Goal: Task Accomplishment & Management: Use online tool/utility

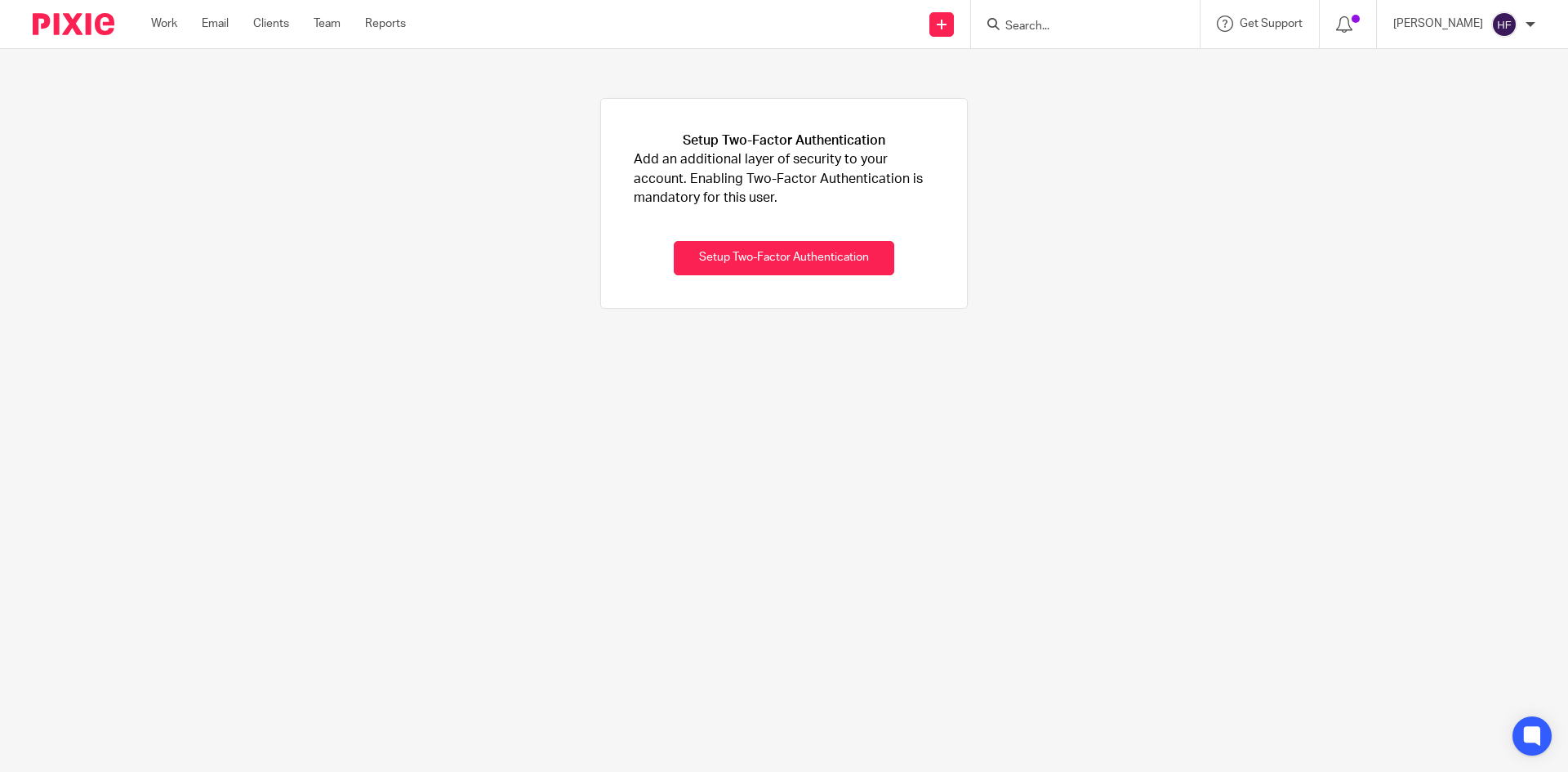
click at [1058, 31] on input "Search" at bounding box center [1077, 27] width 147 height 15
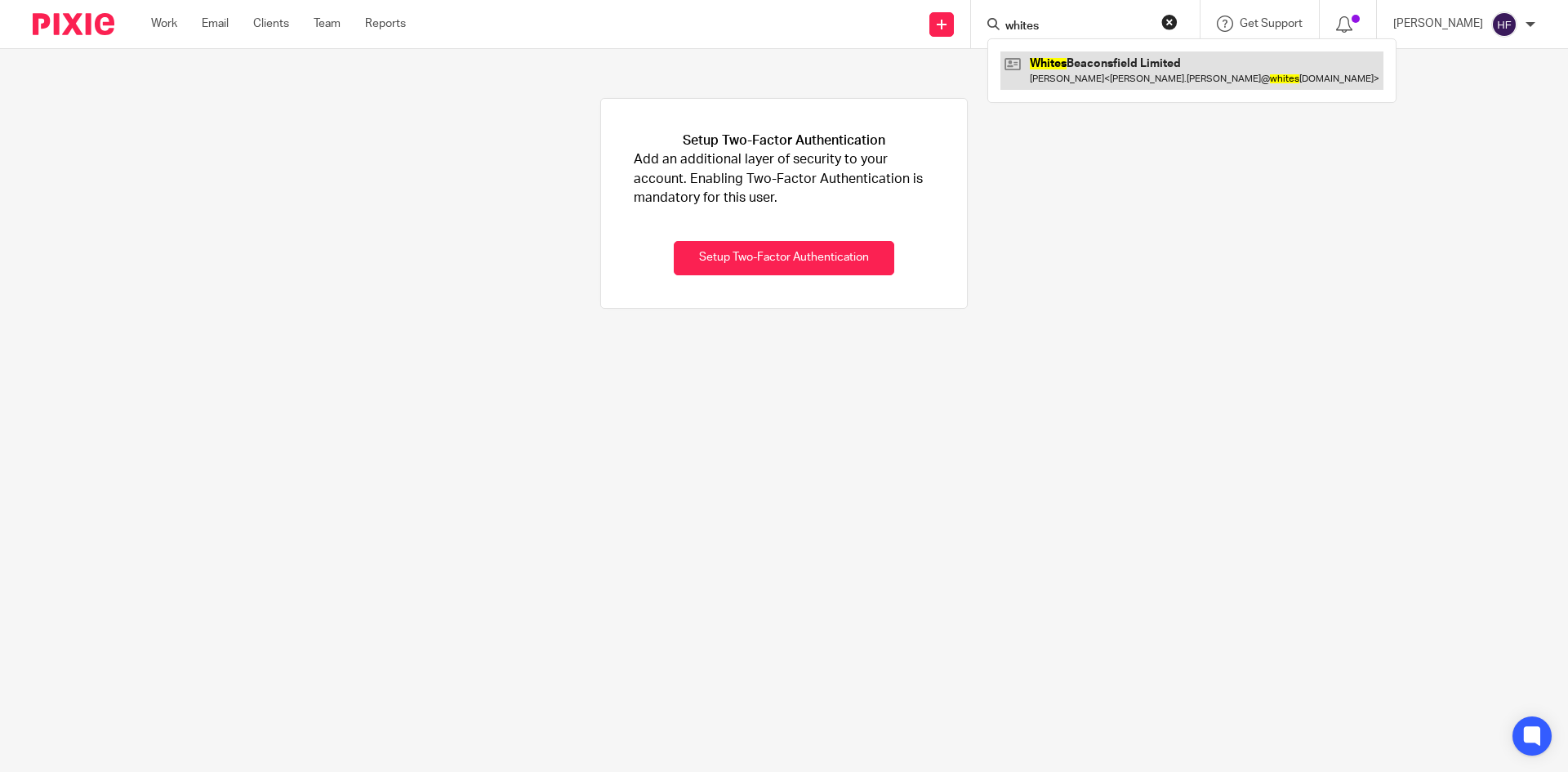
type input "whites"
click at [1112, 89] on link at bounding box center [1192, 71] width 383 height 38
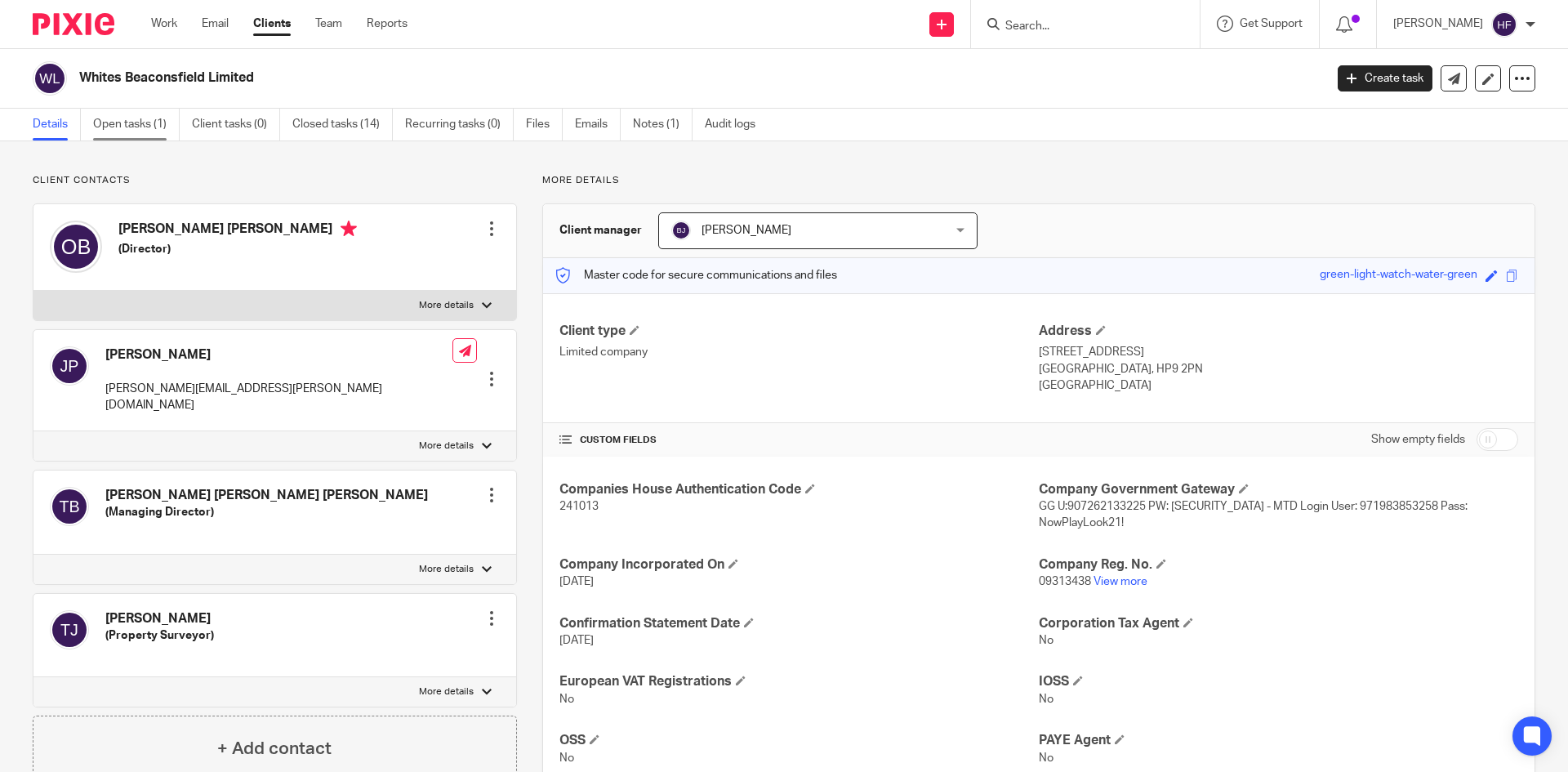
click at [142, 125] on link "Open tasks (1)" at bounding box center [137, 124] width 87 height 32
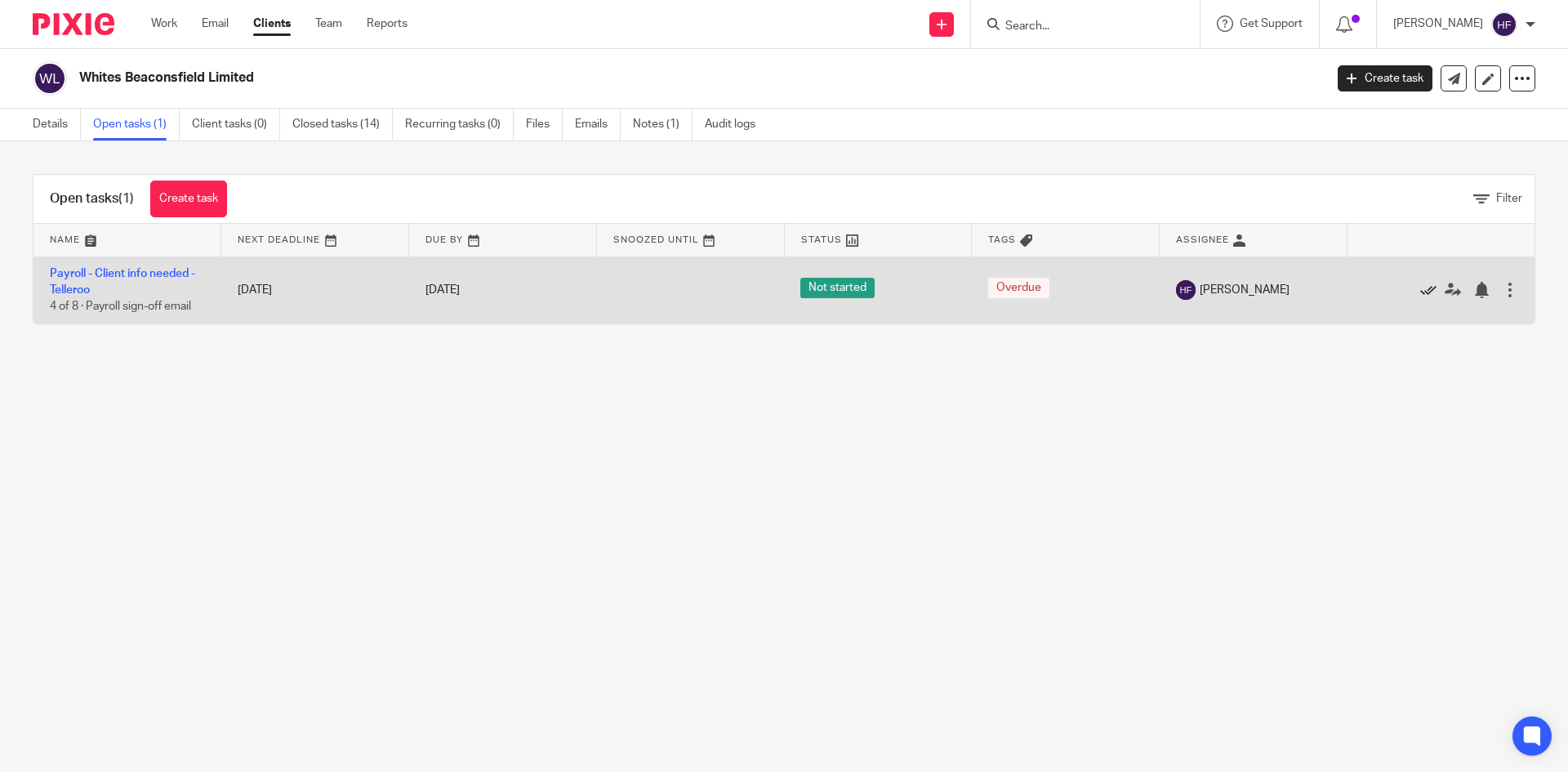
click at [1420, 287] on icon at bounding box center [1428, 289] width 16 height 16
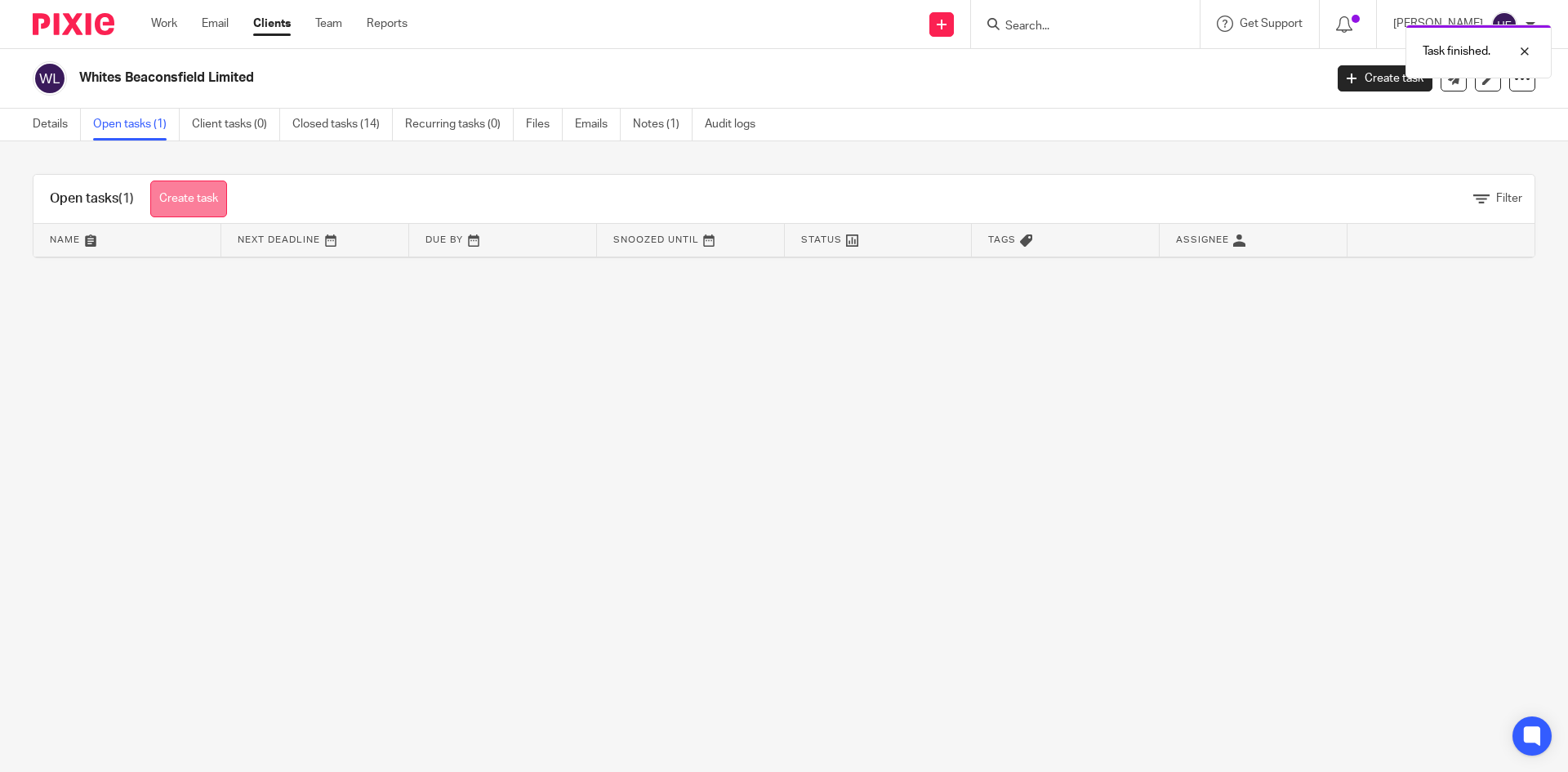
click at [197, 189] on link "Create task" at bounding box center [188, 199] width 76 height 37
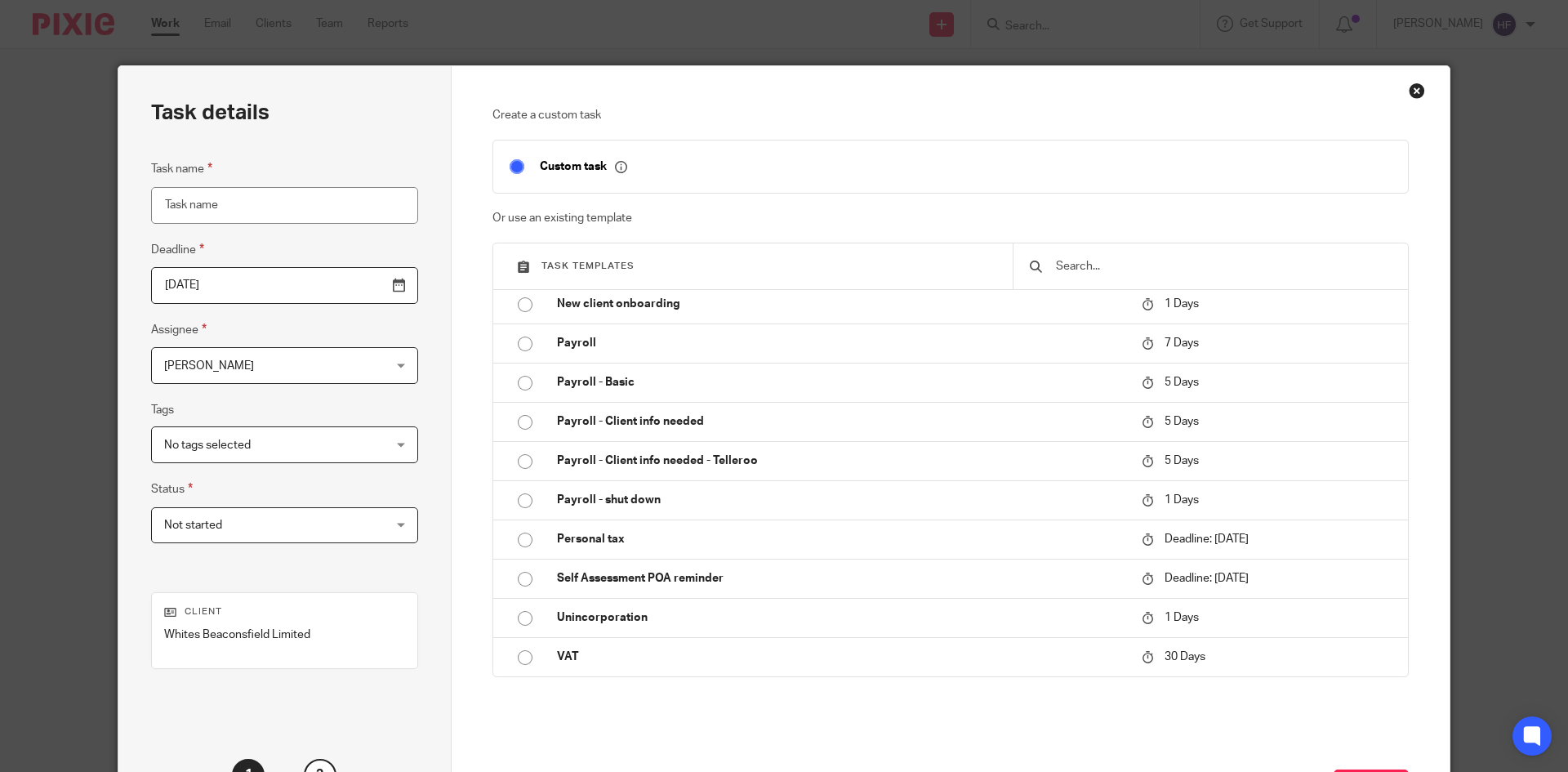
scroll to position [313, 0]
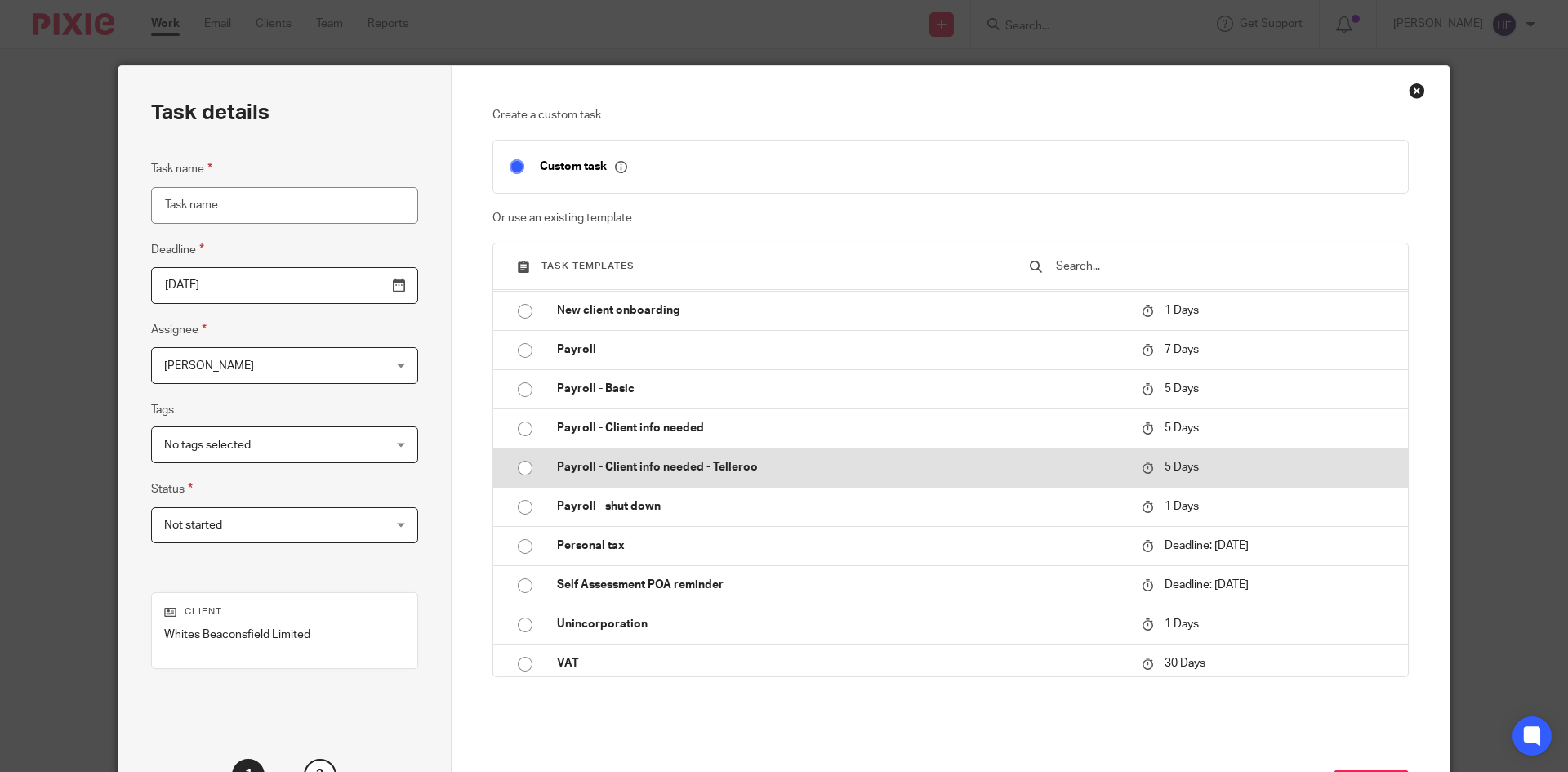
click at [702, 461] on p "Payroll - Client info needed - Telleroo" at bounding box center [841, 467] width 568 height 16
type input "[DATE]"
type input "Payroll - Client info needed - Telleroo"
checkbox input "false"
radio input "true"
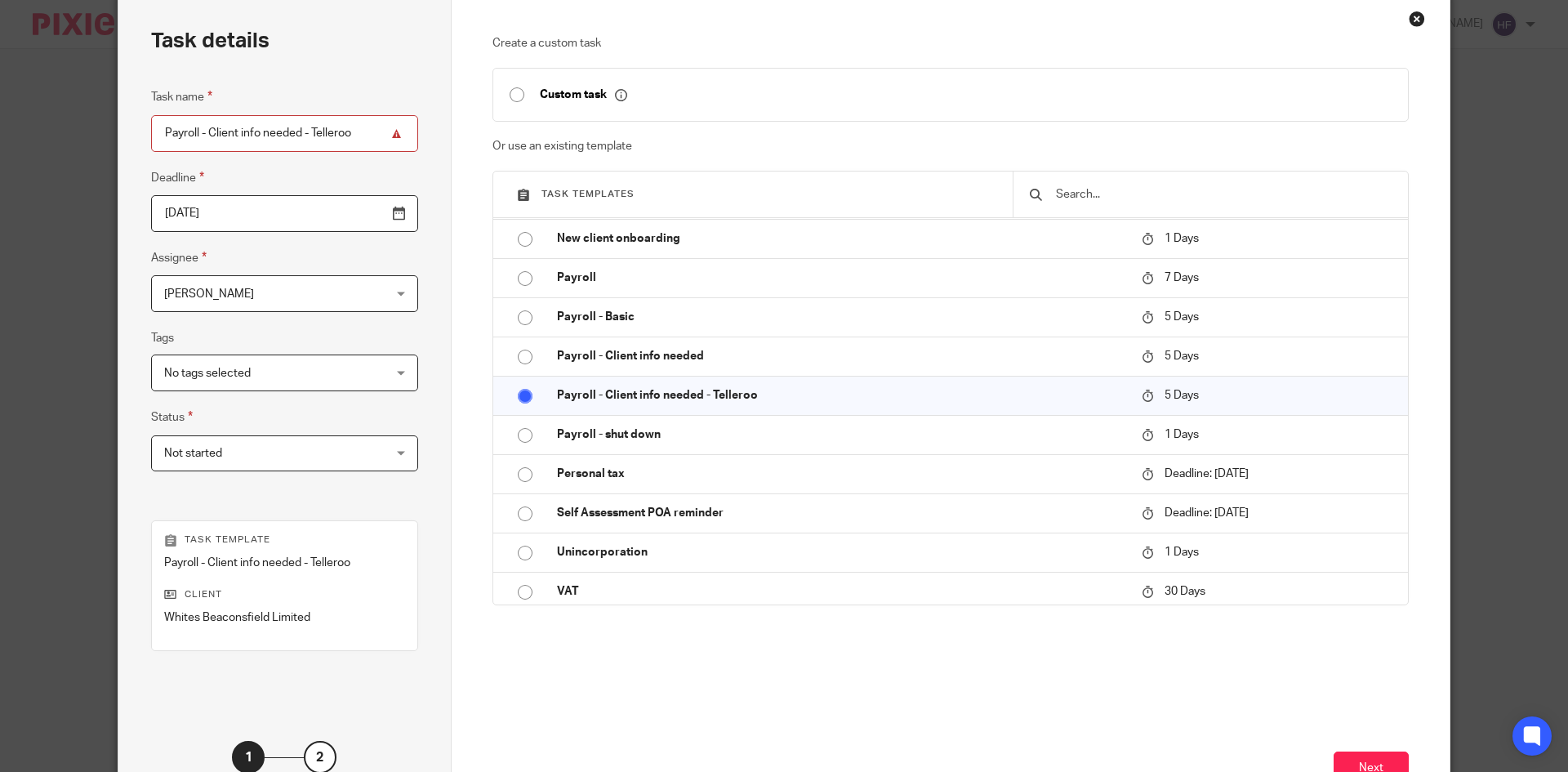
scroll to position [193, 0]
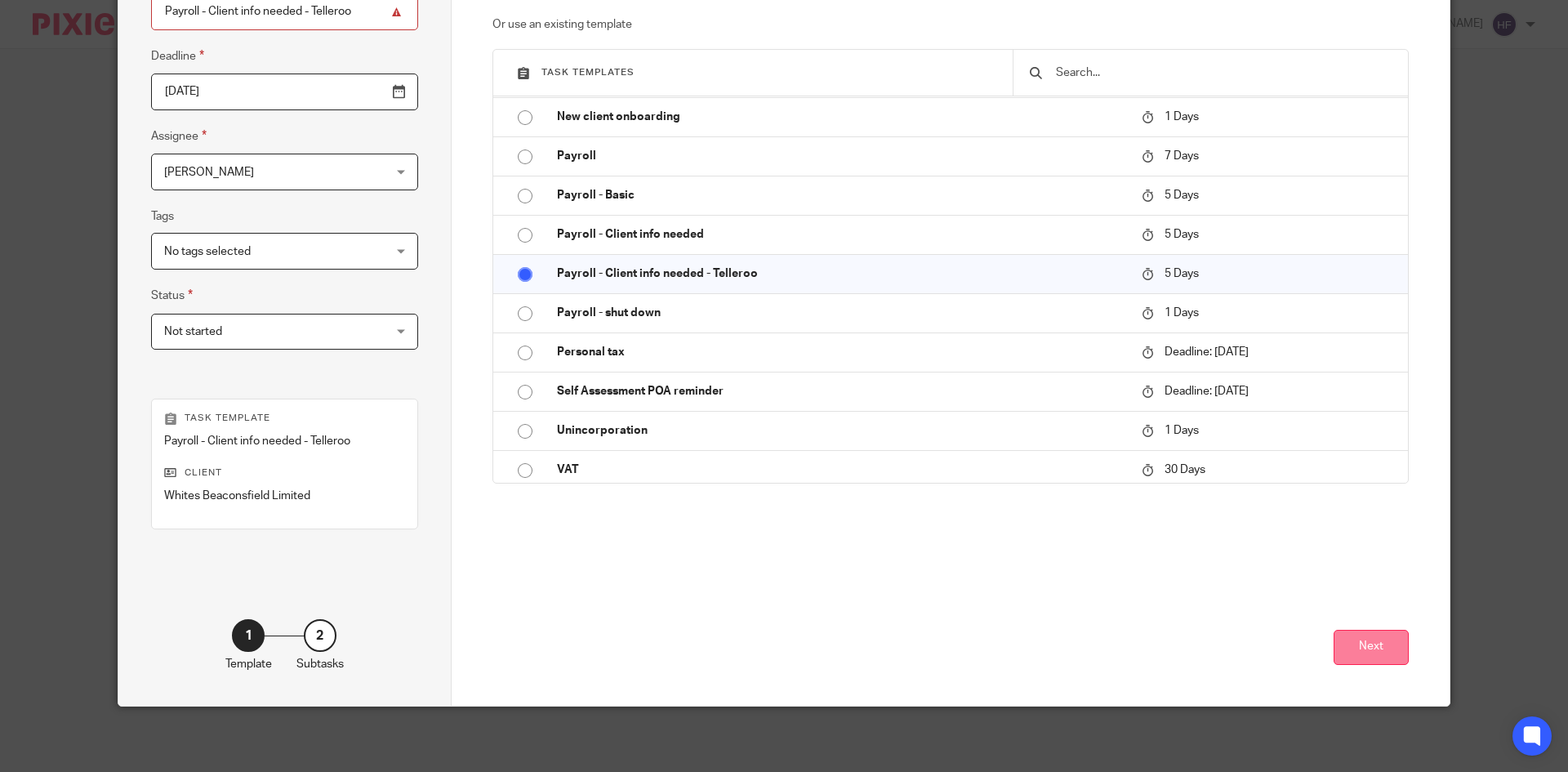
click at [1383, 649] on button "Next" at bounding box center [1371, 647] width 75 height 35
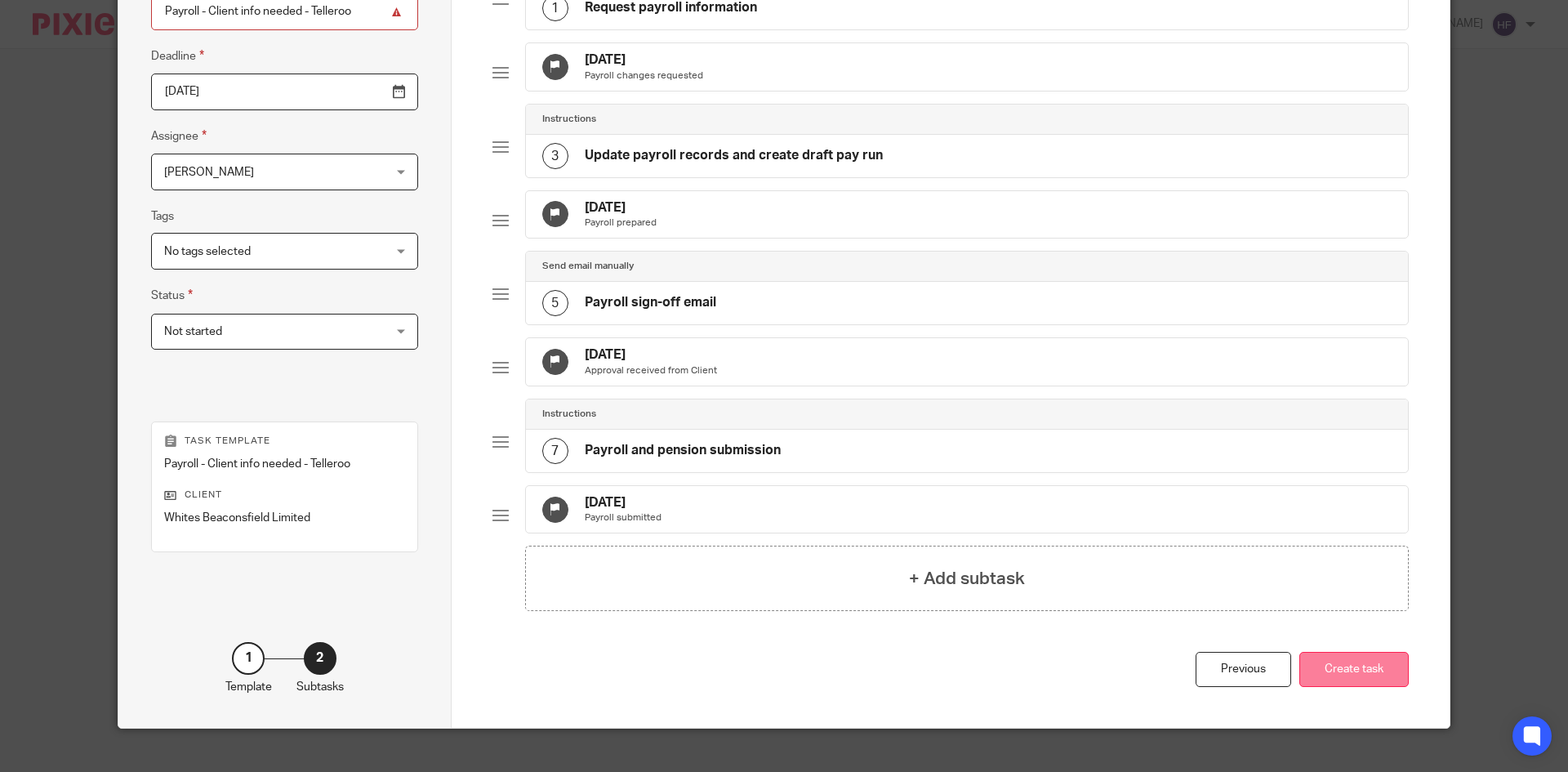
click at [1373, 687] on button "Create task" at bounding box center [1354, 669] width 109 height 35
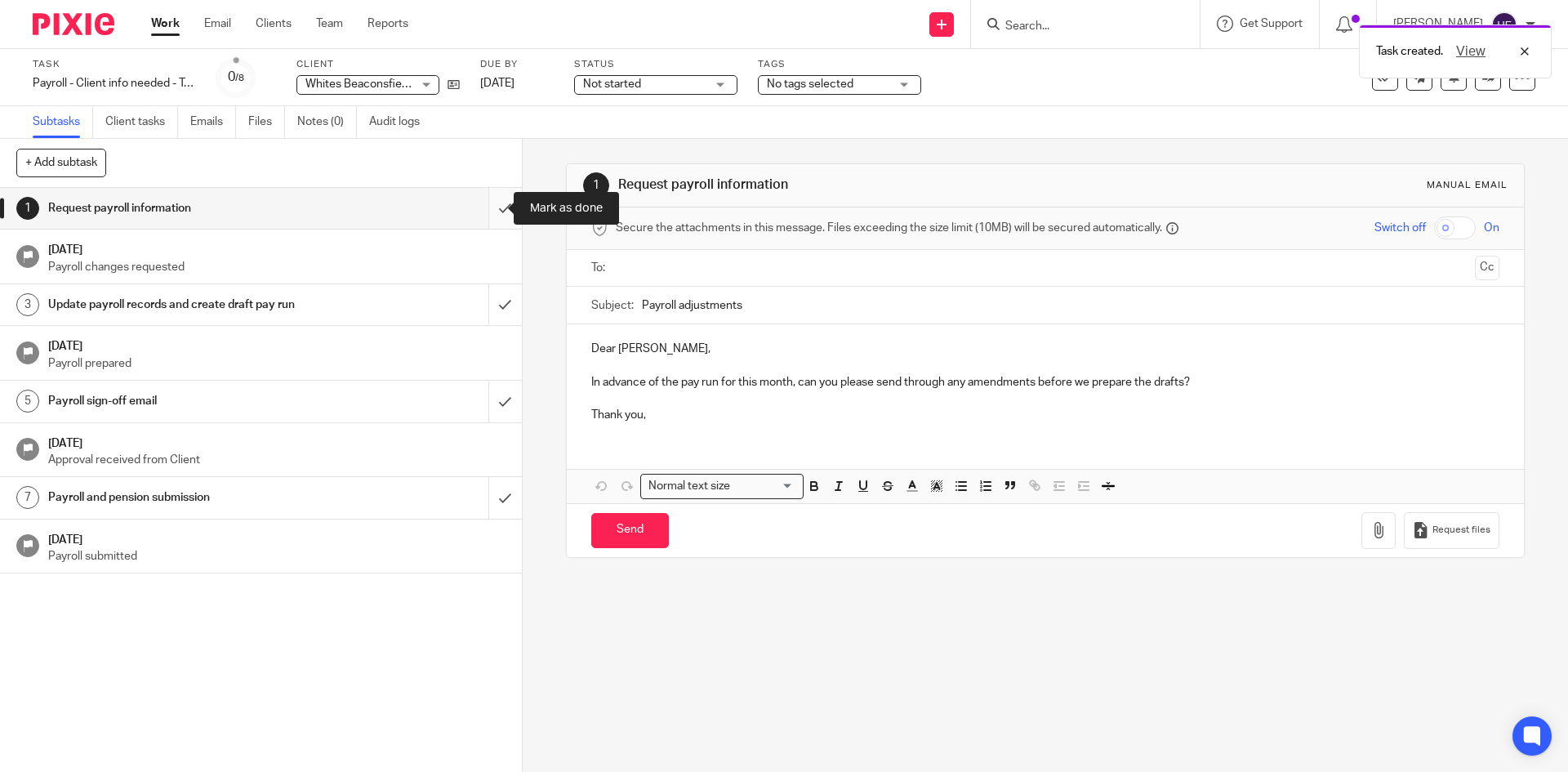
drag, startPoint x: 487, startPoint y: 205, endPoint x: 503, endPoint y: 211, distance: 17.1
click at [489, 207] on input "submit" at bounding box center [261, 207] width 522 height 41
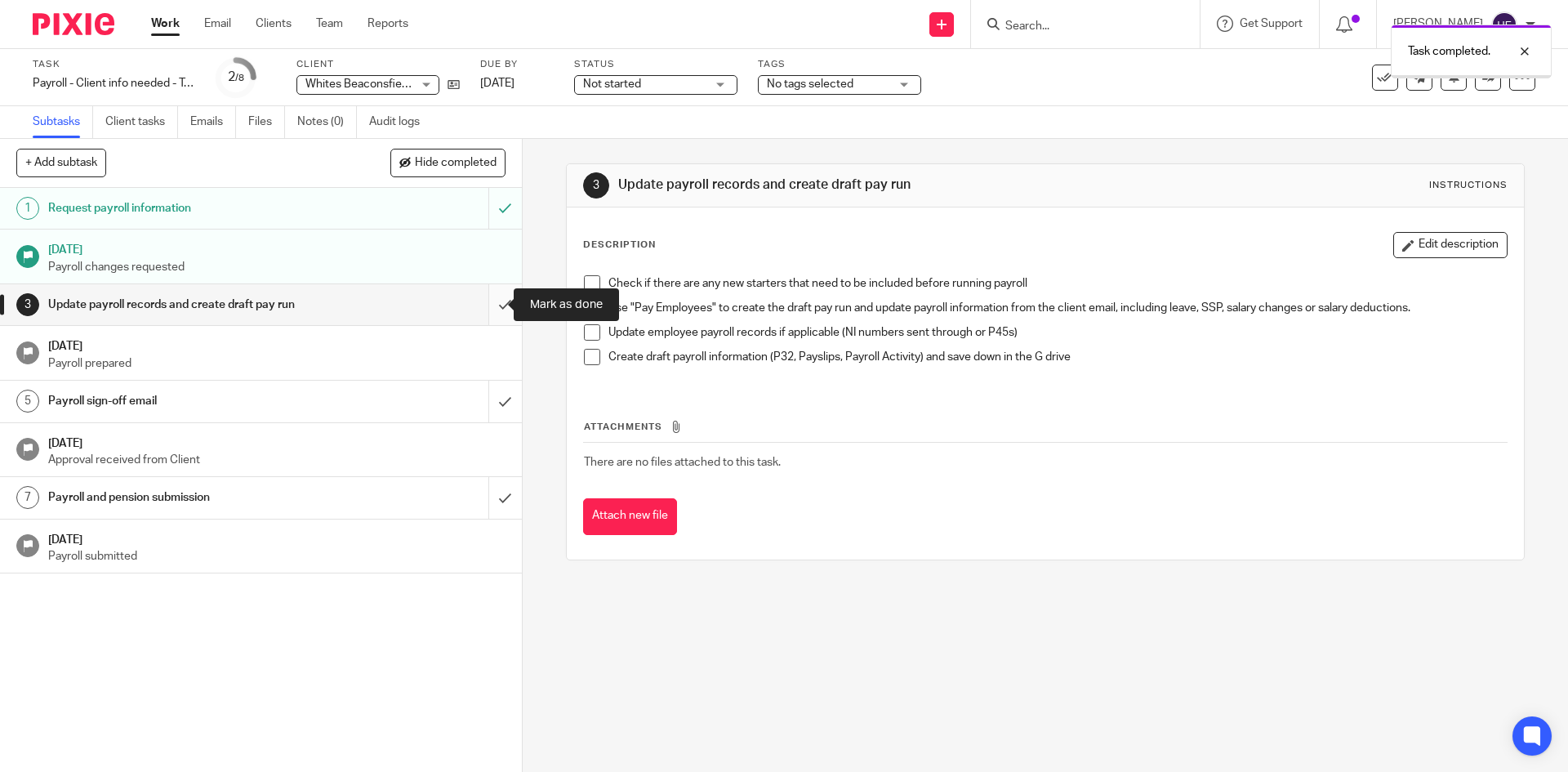
click at [487, 304] on input "submit" at bounding box center [261, 304] width 522 height 41
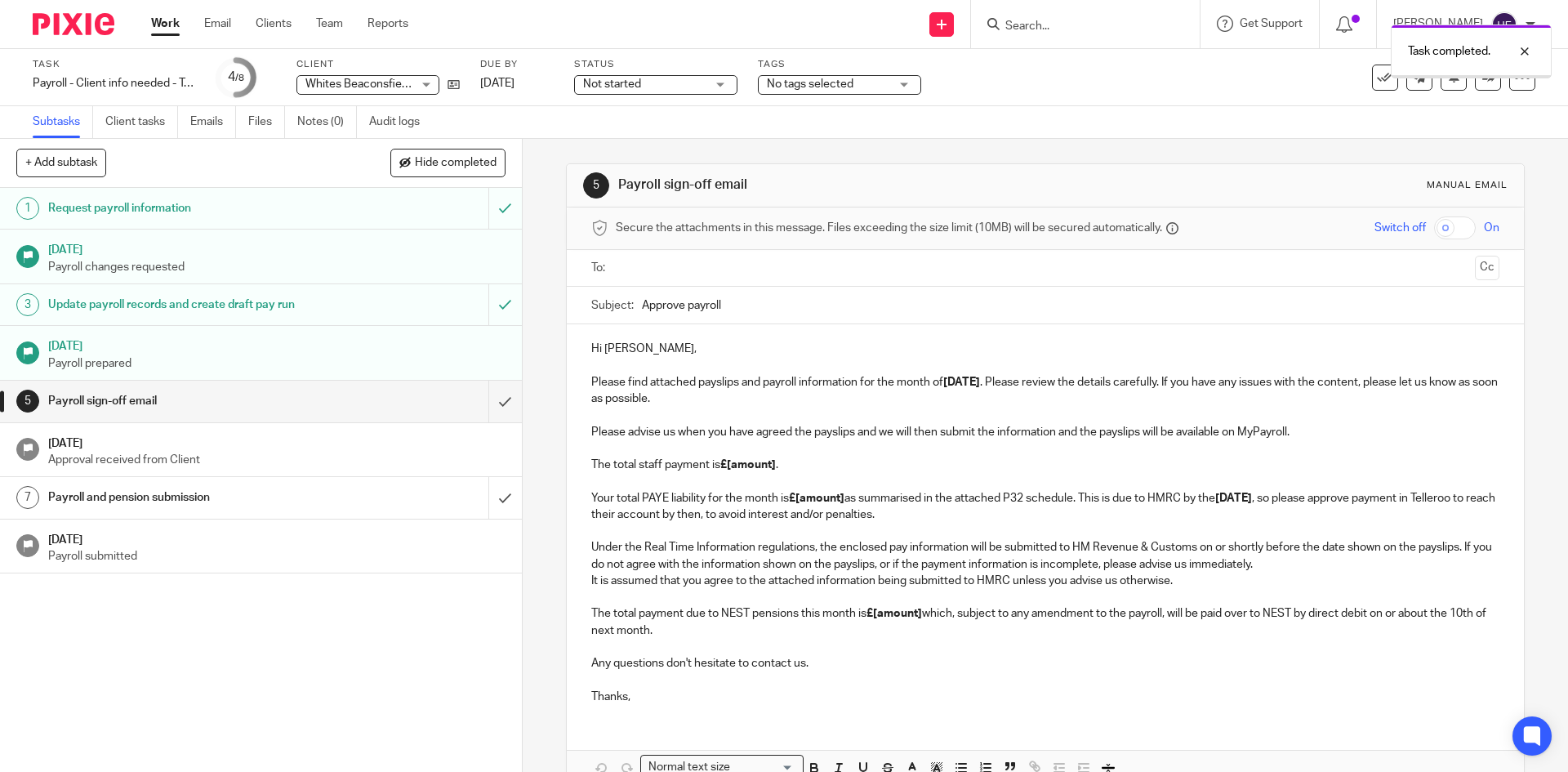
click at [743, 302] on input "Approve payroll" at bounding box center [1070, 304] width 857 height 37
type input "Approve payroll - [DATE]"
drag, startPoint x: 640, startPoint y: 344, endPoint x: 602, endPoint y: 345, distance: 38.0
click at [602, 345] on p "Hi [PERSON_NAME], Please find attached payslips and payroll information for the…" at bounding box center [1044, 373] width 907 height 66
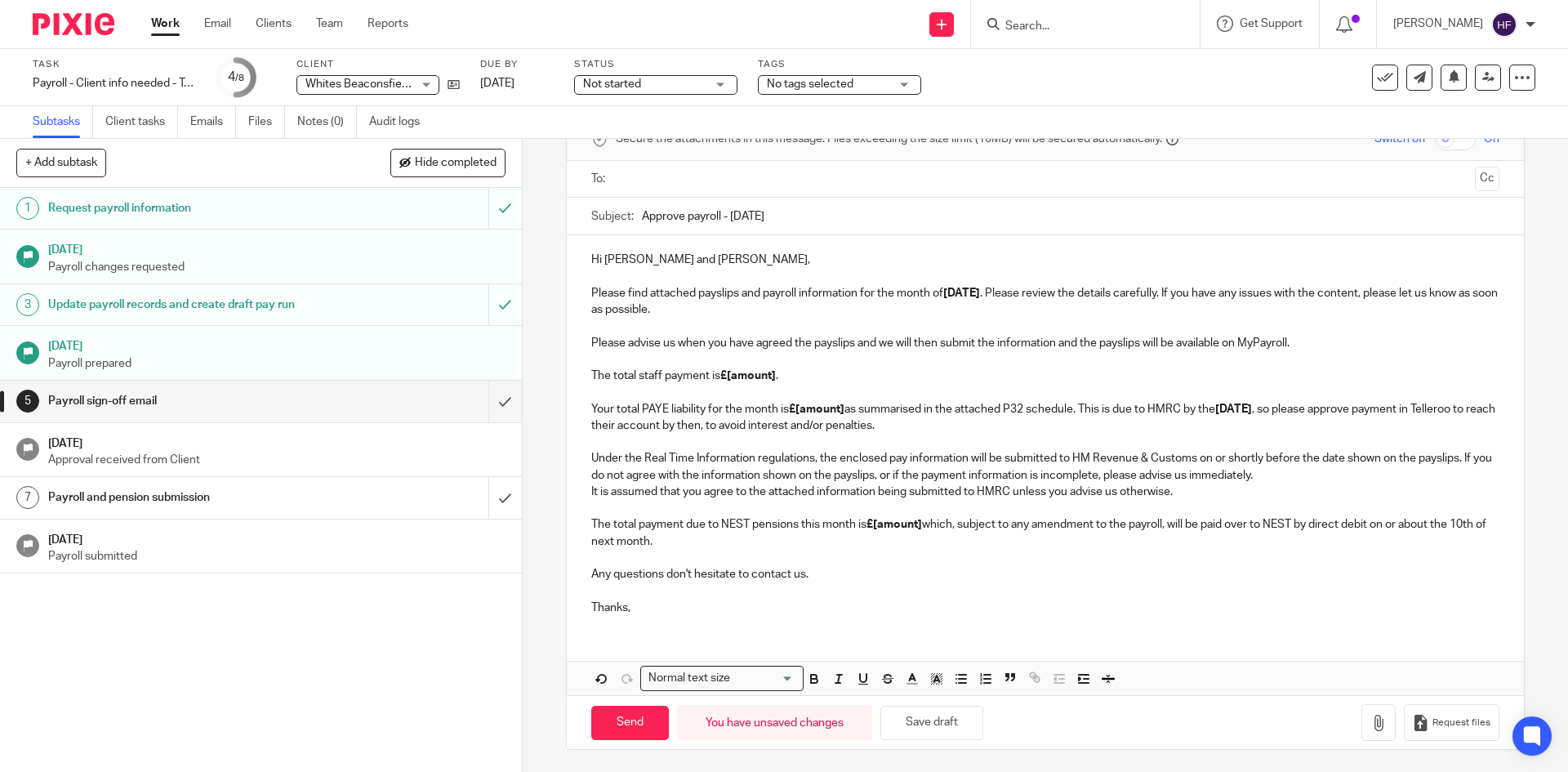
scroll to position [91, 0]
drag, startPoint x: 1320, startPoint y: 339, endPoint x: 1179, endPoint y: 342, distance: 141.0
click at [1179, 342] on p "Please advise us when you have agreed the payslips and we will then submit the …" at bounding box center [1044, 383] width 907 height 100
click at [1402, 341] on p "Please advise us when you have agreed the payslips and we will then submit the …" at bounding box center [1044, 383] width 907 height 100
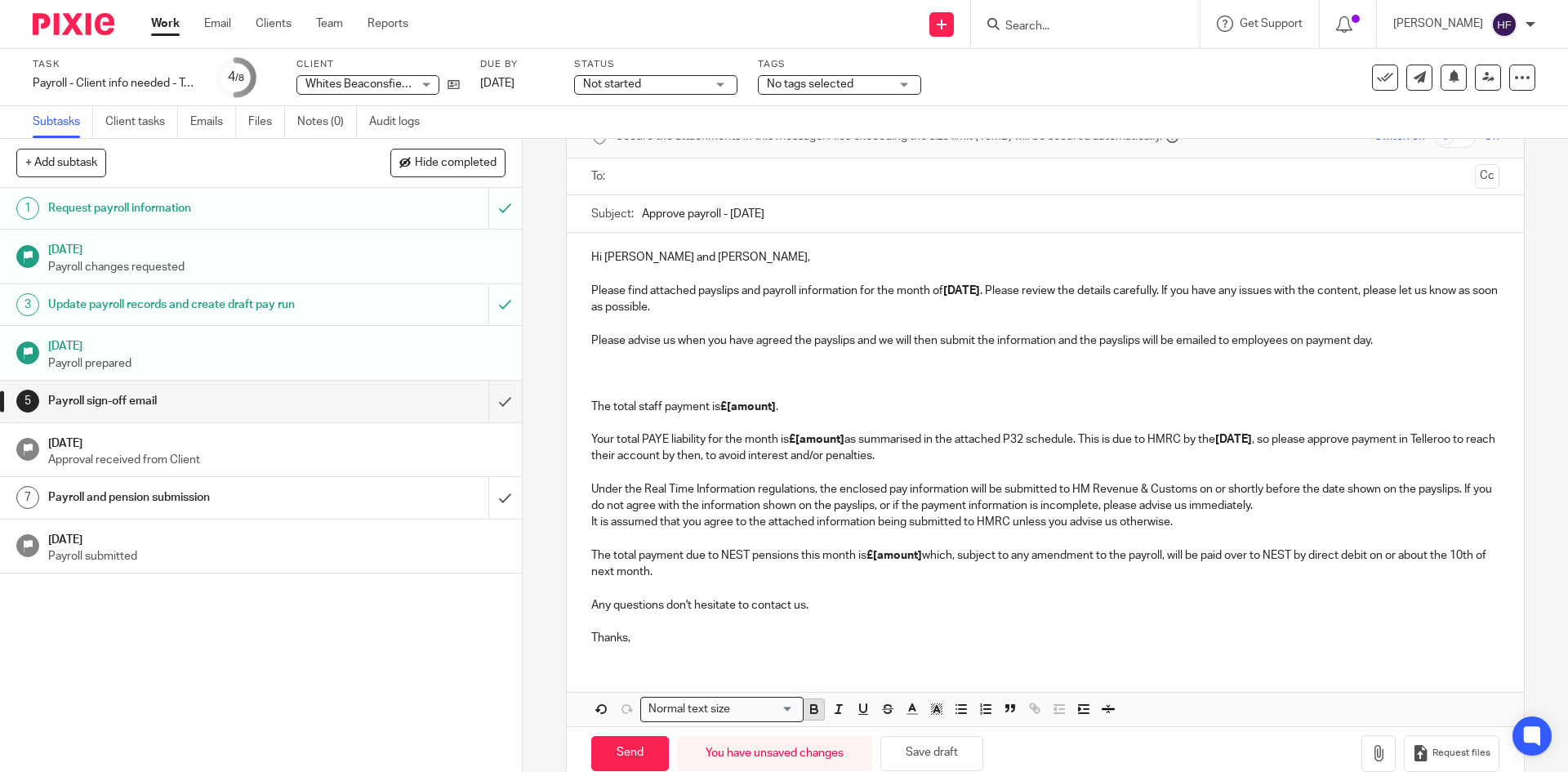
click at [811, 710] on icon "button" at bounding box center [814, 711] width 7 height 4
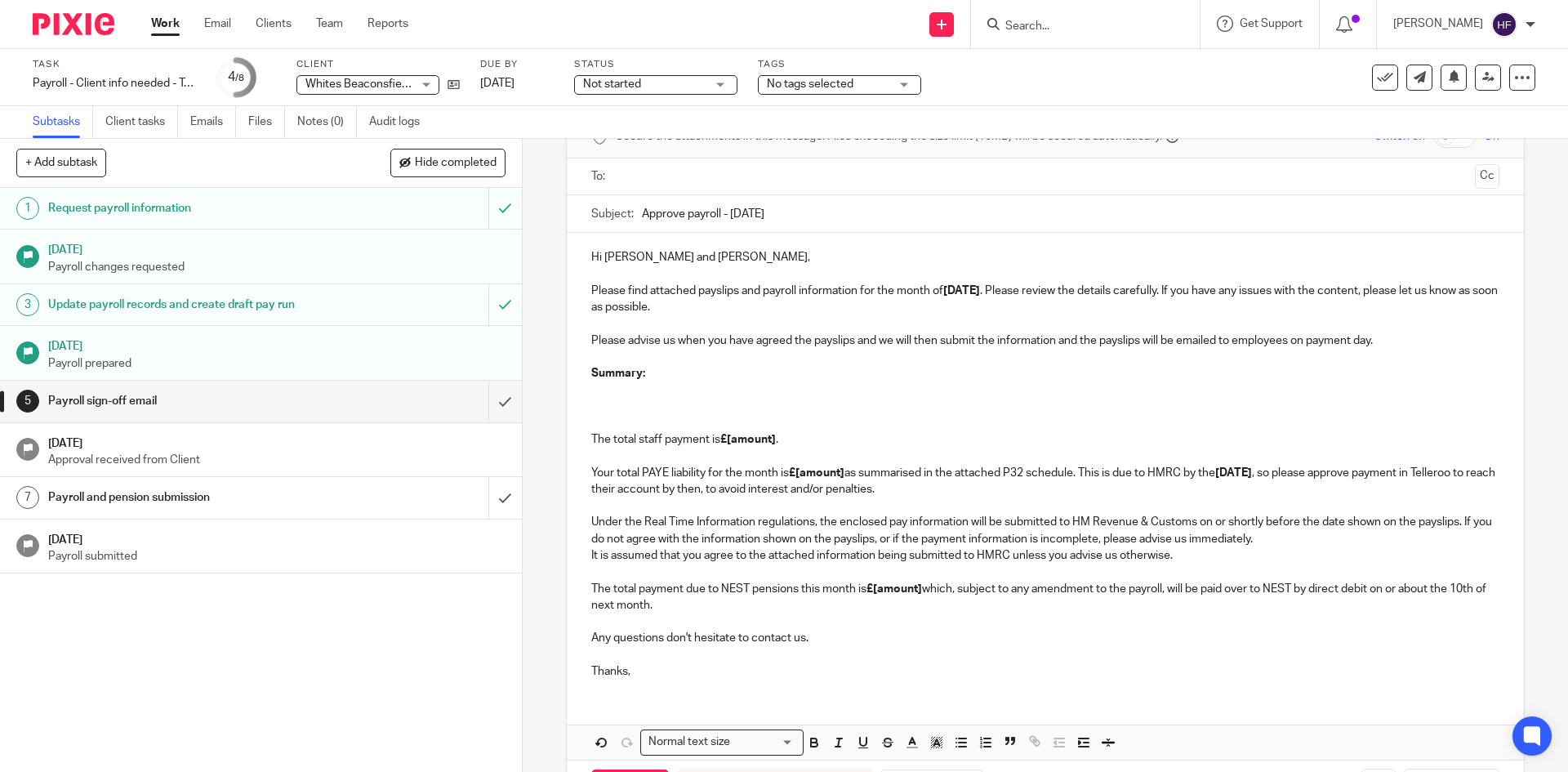
click at [668, 385] on p at bounding box center [1044, 389] width 907 height 16
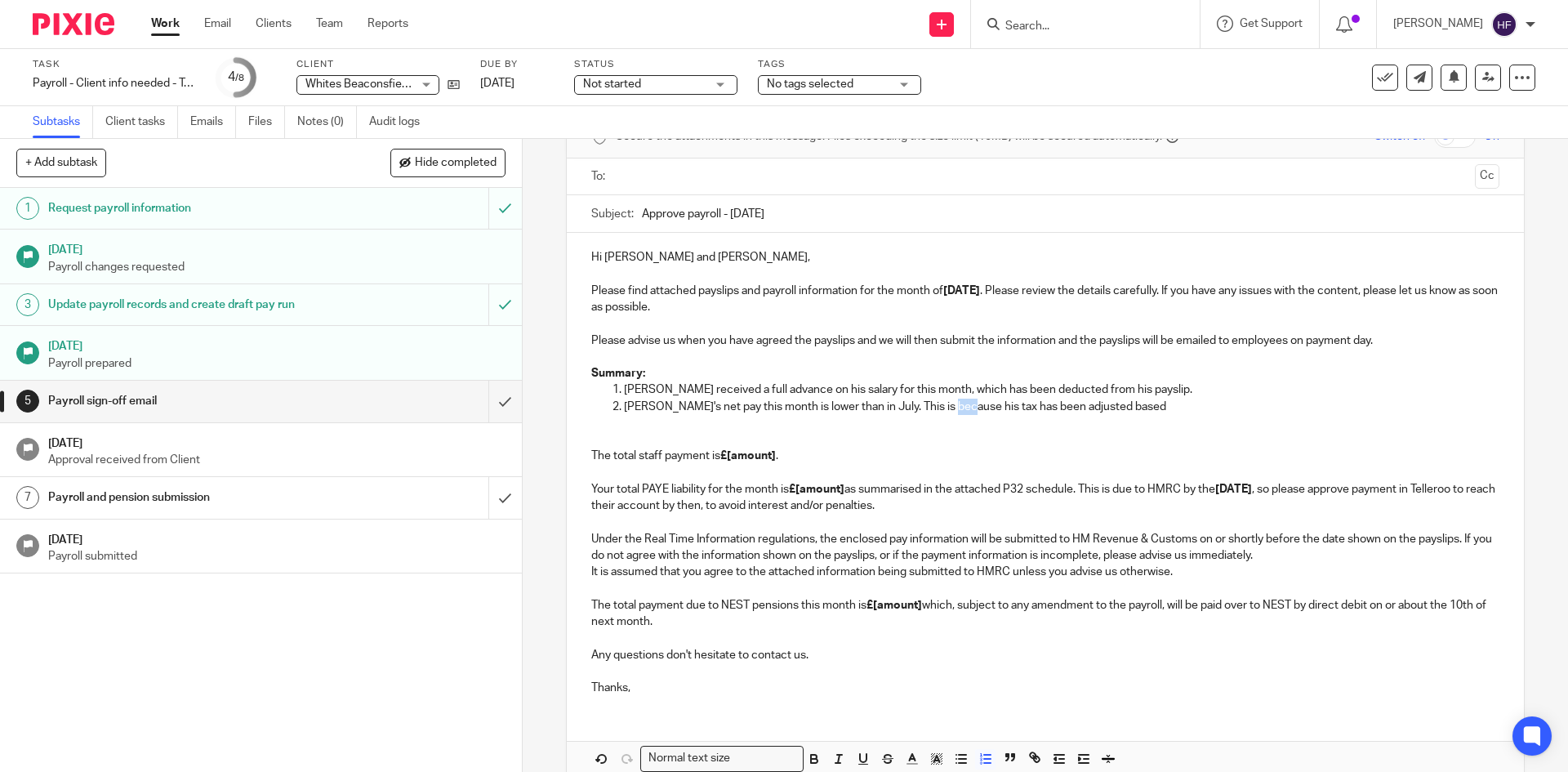
drag, startPoint x: 957, startPoint y: 406, endPoint x: 943, endPoint y: 406, distance: 14.0
click at [943, 406] on p "[PERSON_NAME]'s net pay this month is lower than in July. This is because his t…" at bounding box center [1061, 406] width 874 height 16
click at [981, 406] on p "[PERSON_NAME]'s net pay this month is lower than in July. This is because the t…" at bounding box center [1061, 406] width 874 height 16
click at [1182, 415] on p "The total staff payment is £[amount] . Your total PAYE liability for the month …" at bounding box center [1044, 465] width 907 height 100
click at [1183, 402] on p "[PERSON_NAME]'s net pay this month is lower than in July. This is because the t…" at bounding box center [1061, 406] width 874 height 16
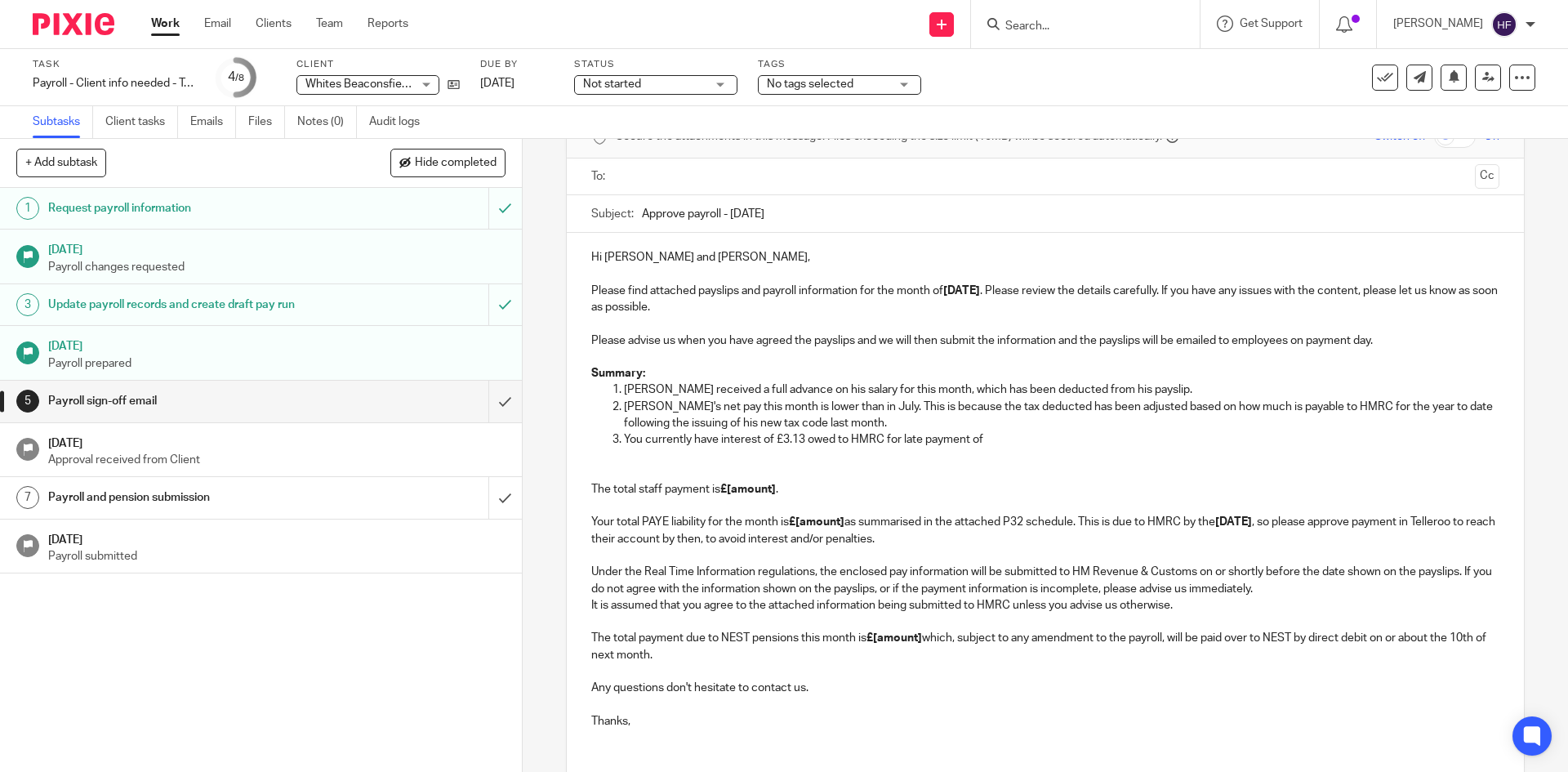
click at [983, 438] on p "You currently have interest of £3.13 owed to HMRC for late payment of" at bounding box center [1061, 439] width 874 height 16
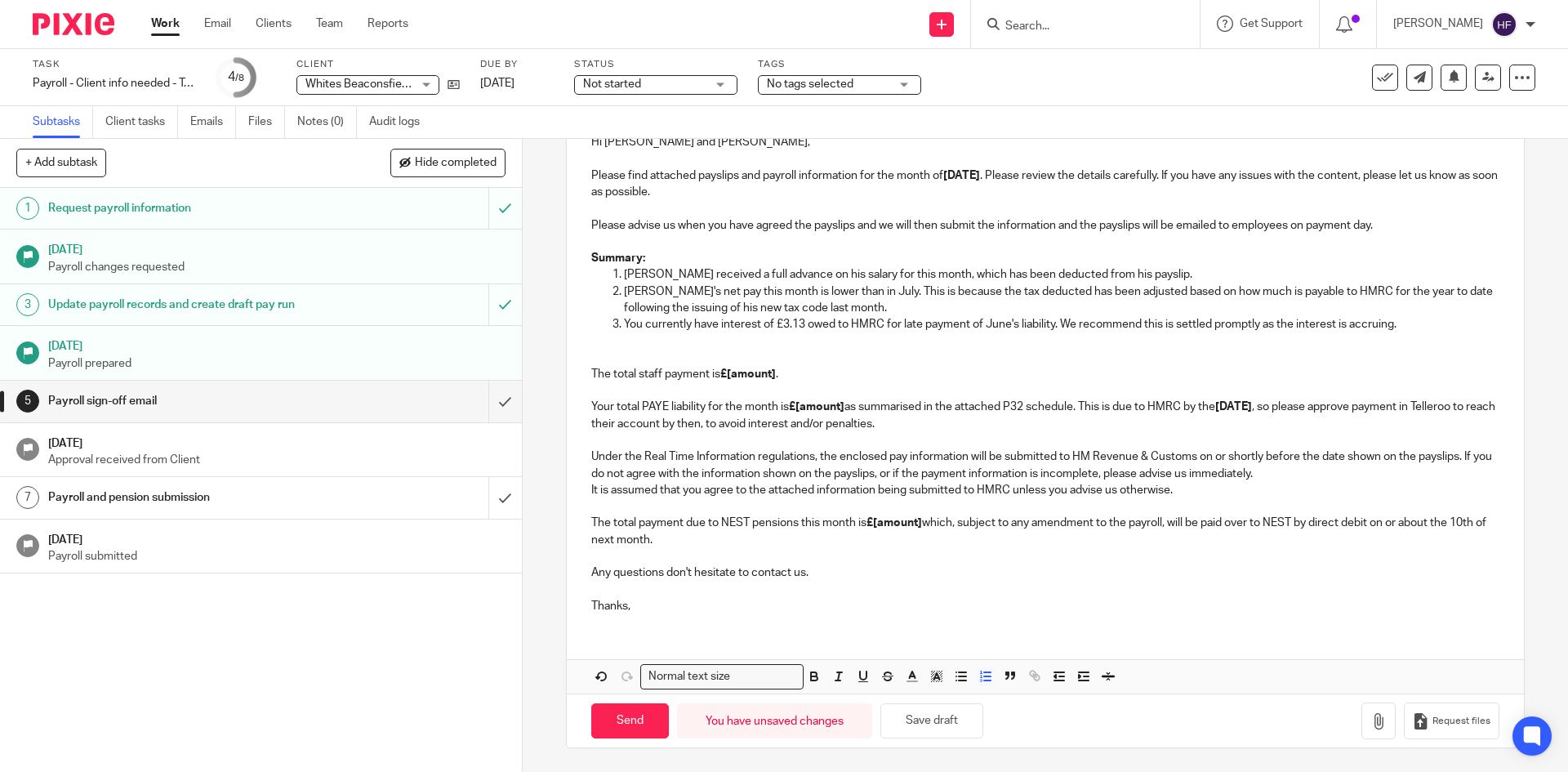
scroll to position [207, 0]
click at [950, 723] on button "Save draft" at bounding box center [931, 719] width 103 height 35
drag, startPoint x: 724, startPoint y: 369, endPoint x: 776, endPoint y: 380, distance: 53.2
click at [776, 380] on p "The total staff payment is £[amount] . Your total PAYE liability for the month …" at bounding box center [1044, 382] width 907 height 100
drag, startPoint x: 793, startPoint y: 406, endPoint x: 842, endPoint y: 407, distance: 49.0
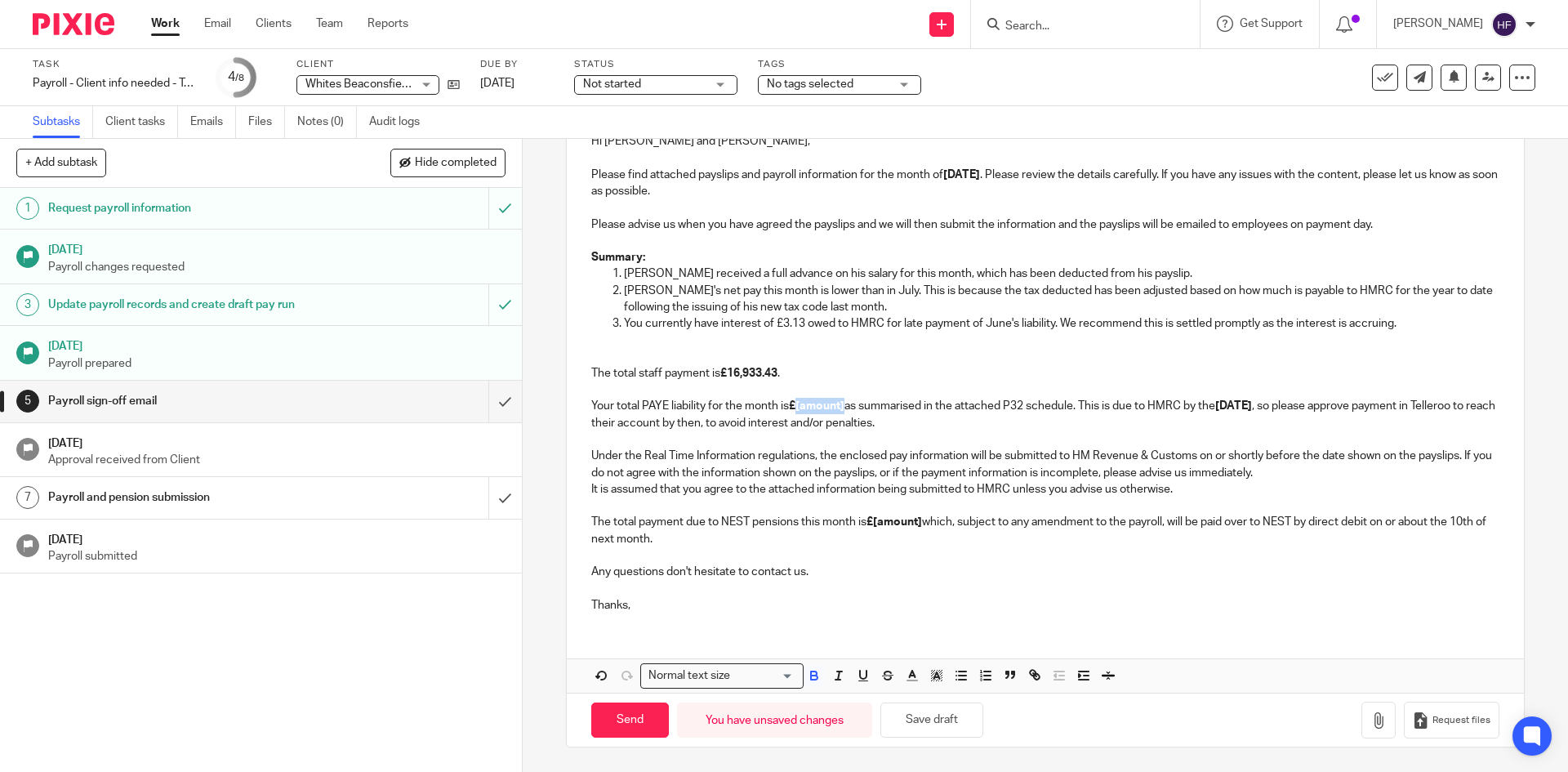
click at [842, 407] on strong "£[amount]" at bounding box center [816, 406] width 56 height 11
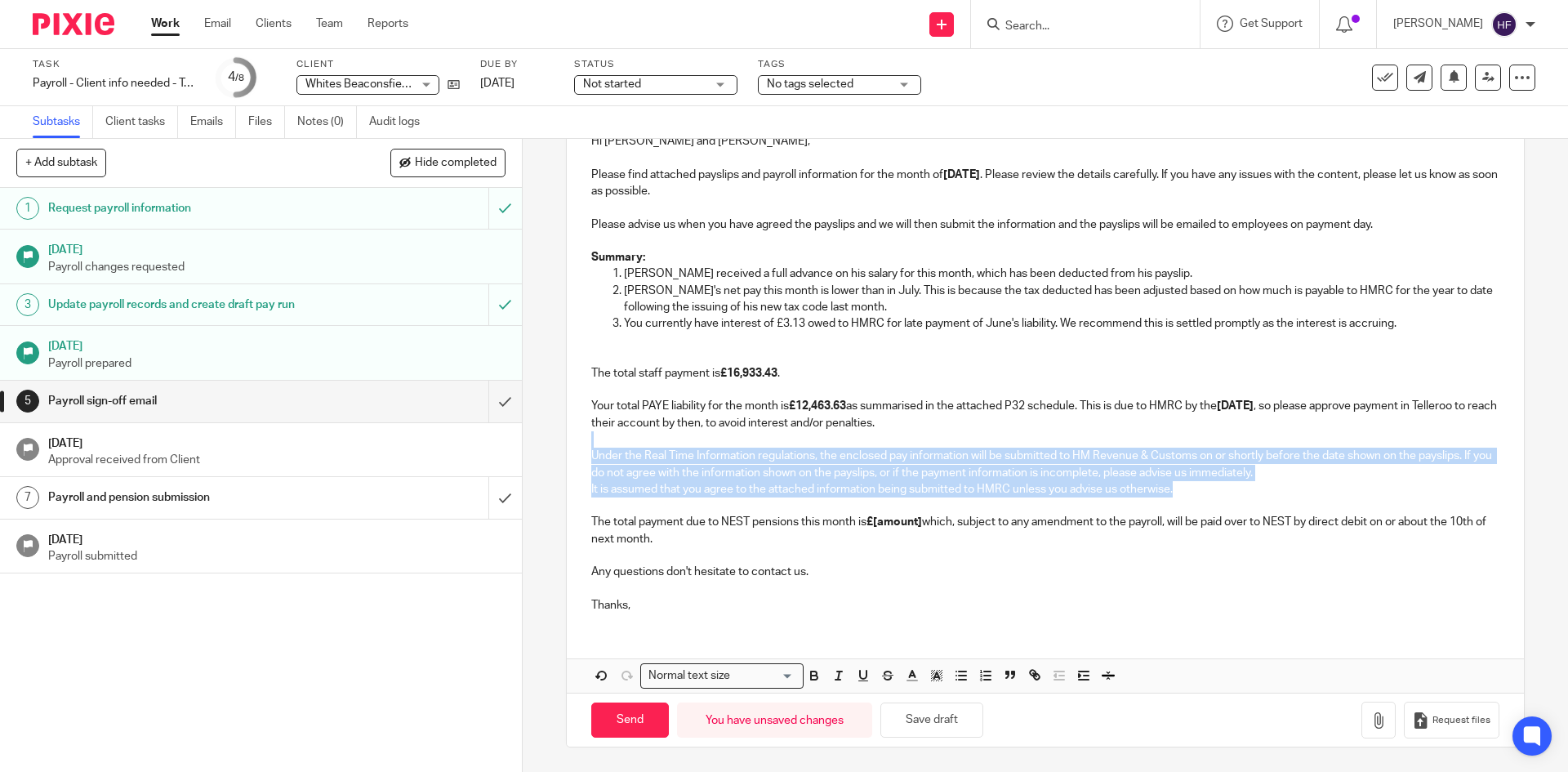
drag, startPoint x: 1107, startPoint y: 479, endPoint x: 567, endPoint y: 439, distance: 541.5
click at [567, 439] on div "Hi [PERSON_NAME] and [PERSON_NAME], Please find attached payslips and payroll i…" at bounding box center [1044, 371] width 956 height 509
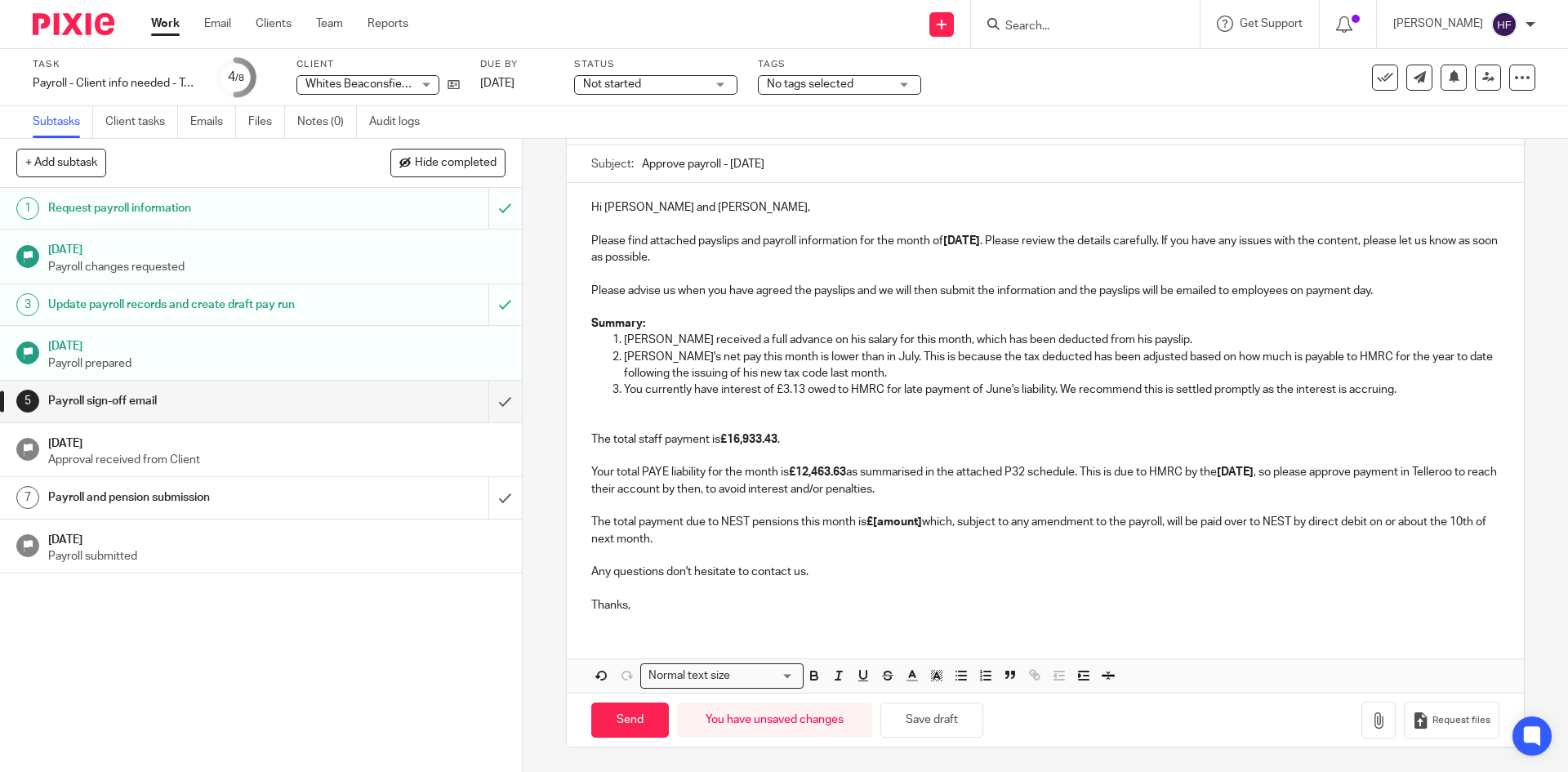
scroll to position [141, 0]
drag, startPoint x: 874, startPoint y: 523, endPoint x: 922, endPoint y: 523, distance: 48.0
click at [922, 523] on strong "£[amount]" at bounding box center [894, 522] width 56 height 11
click at [932, 722] on button "Save draft" at bounding box center [931, 719] width 103 height 35
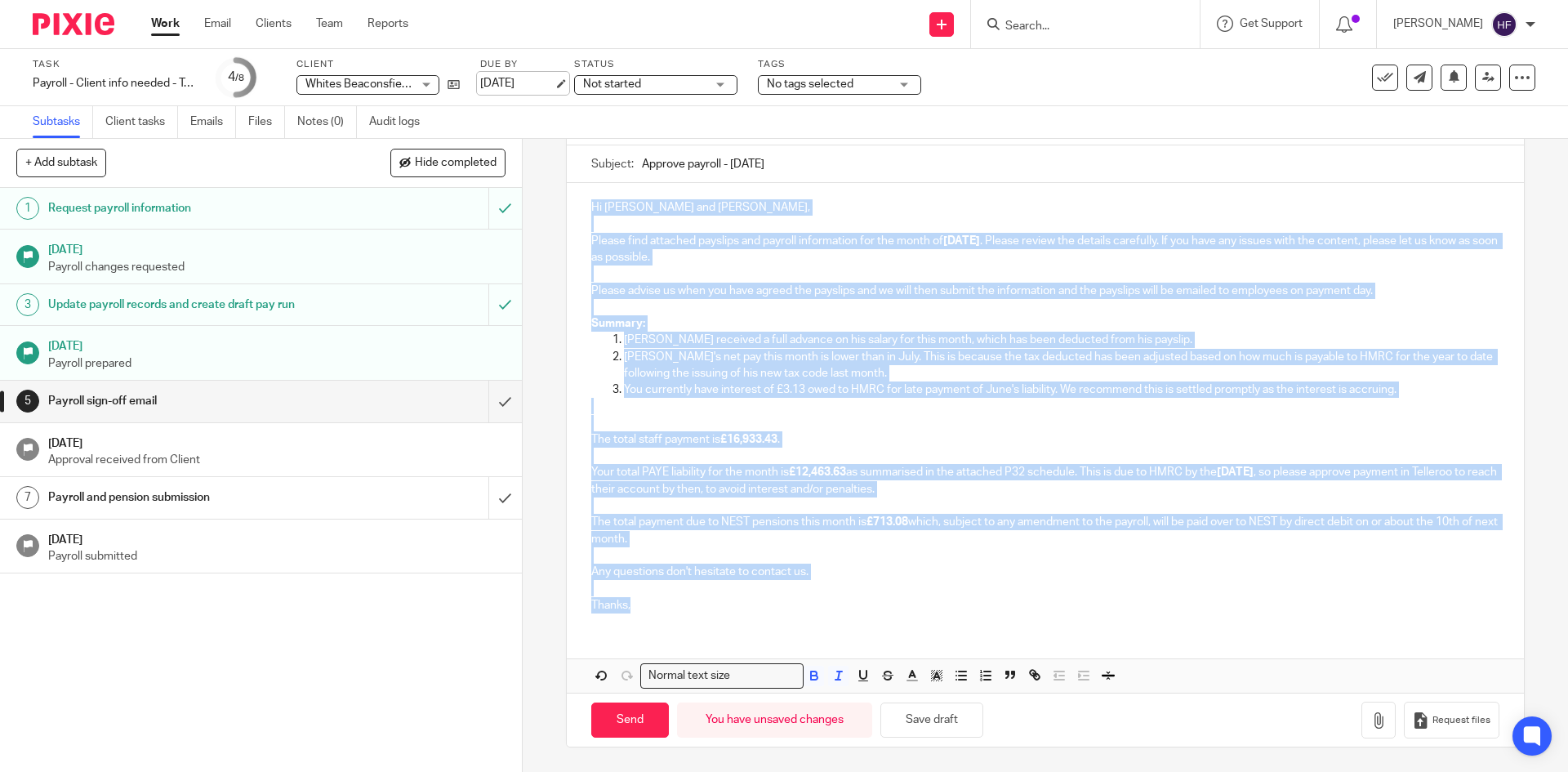
scroll to position [0, 0]
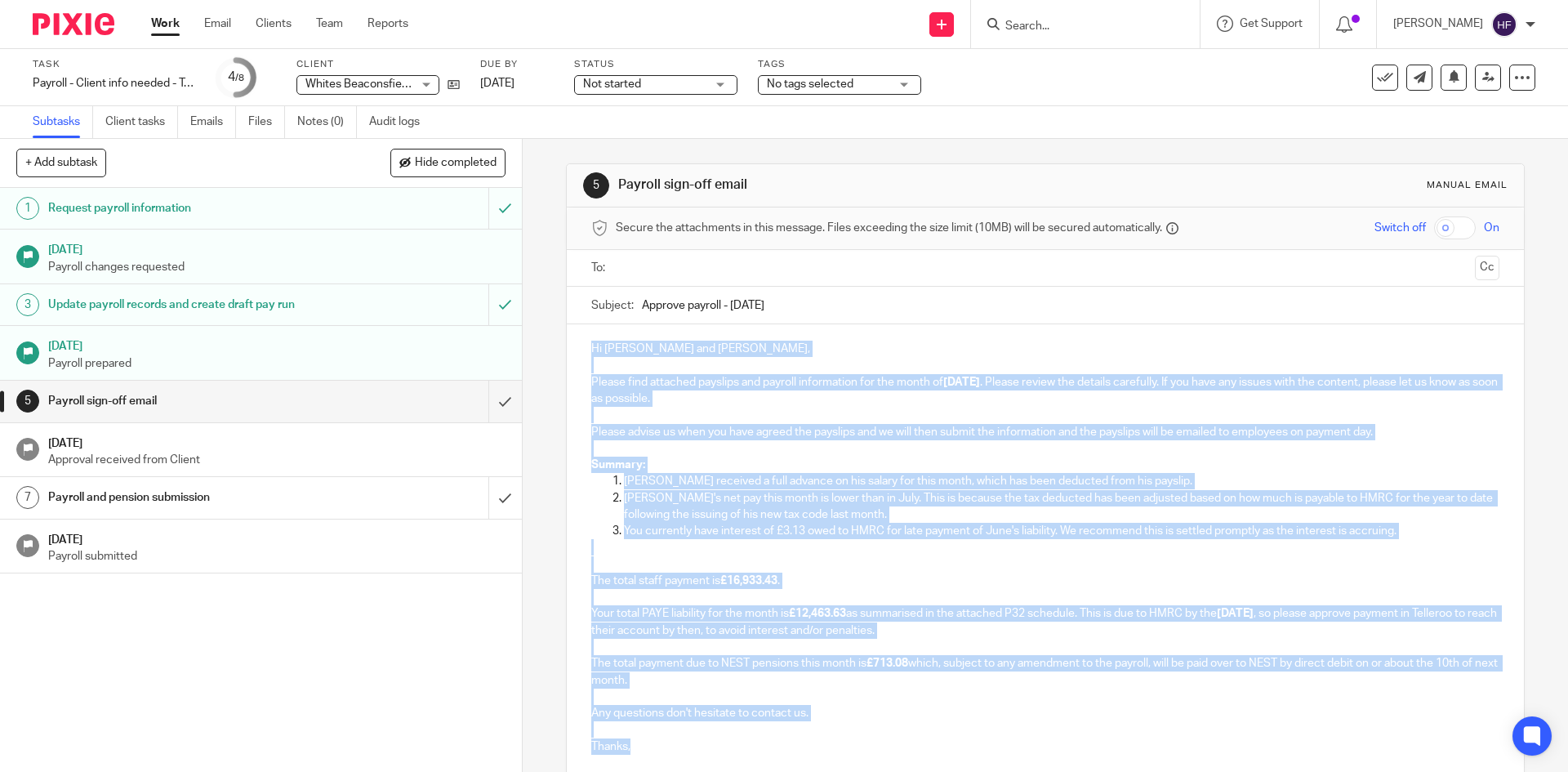
drag, startPoint x: 703, startPoint y: 600, endPoint x: 584, endPoint y: 353, distance: 274.2
click at [584, 353] on div "Hi [PERSON_NAME] and [PERSON_NAME], Please find attached payslips and payroll i…" at bounding box center [1044, 546] width 956 height 443
copy div "Lo Ipsum dol Sita, Consec adip elitsedd eiusmodt inc utlabor etdoloremag ali en…"
click at [945, 554] on p "The total staff payment is £16,933.43 . Your total PAYE liability for the month…" at bounding box center [1044, 614] width 907 height 149
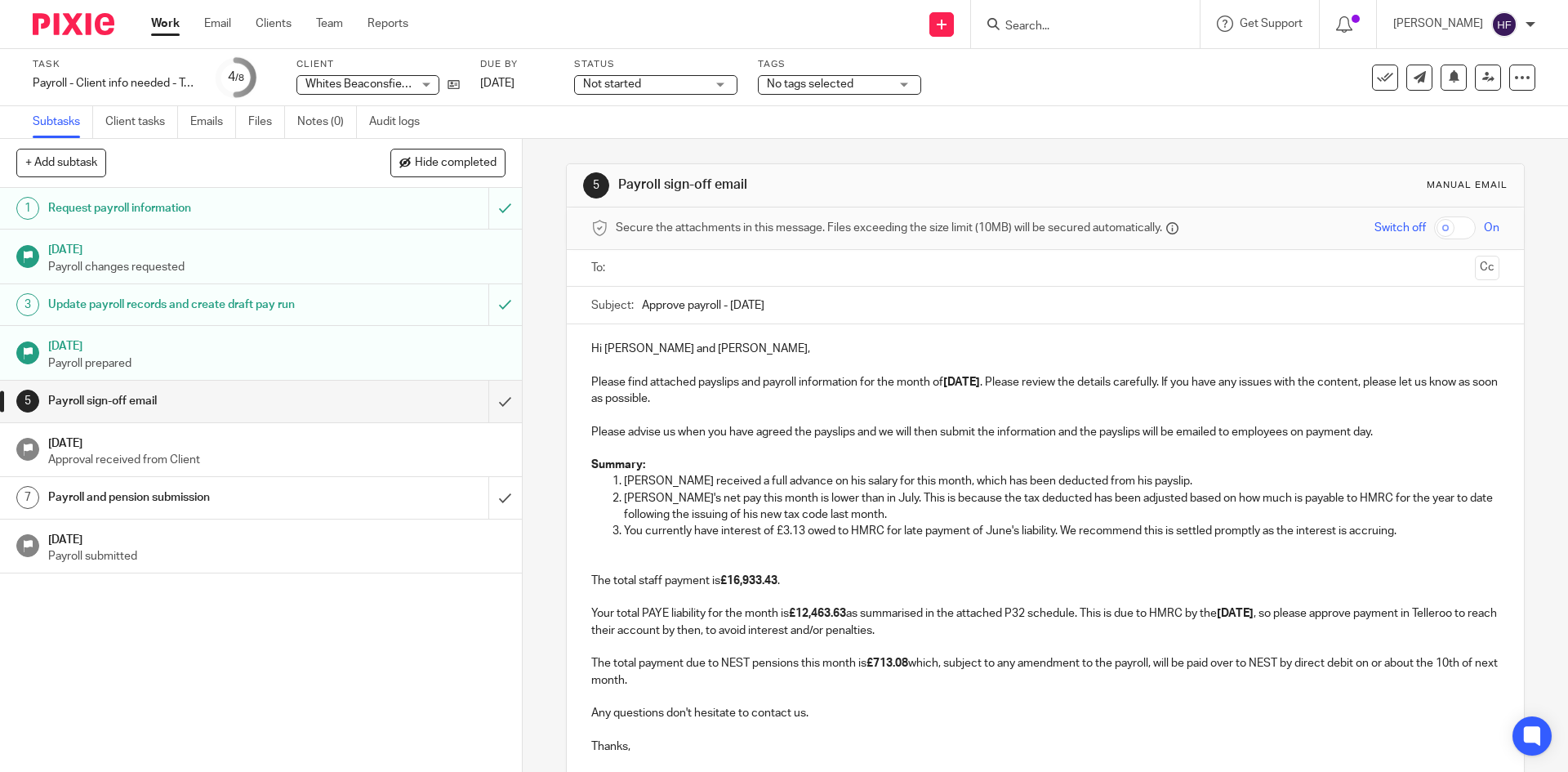
scroll to position [141, 0]
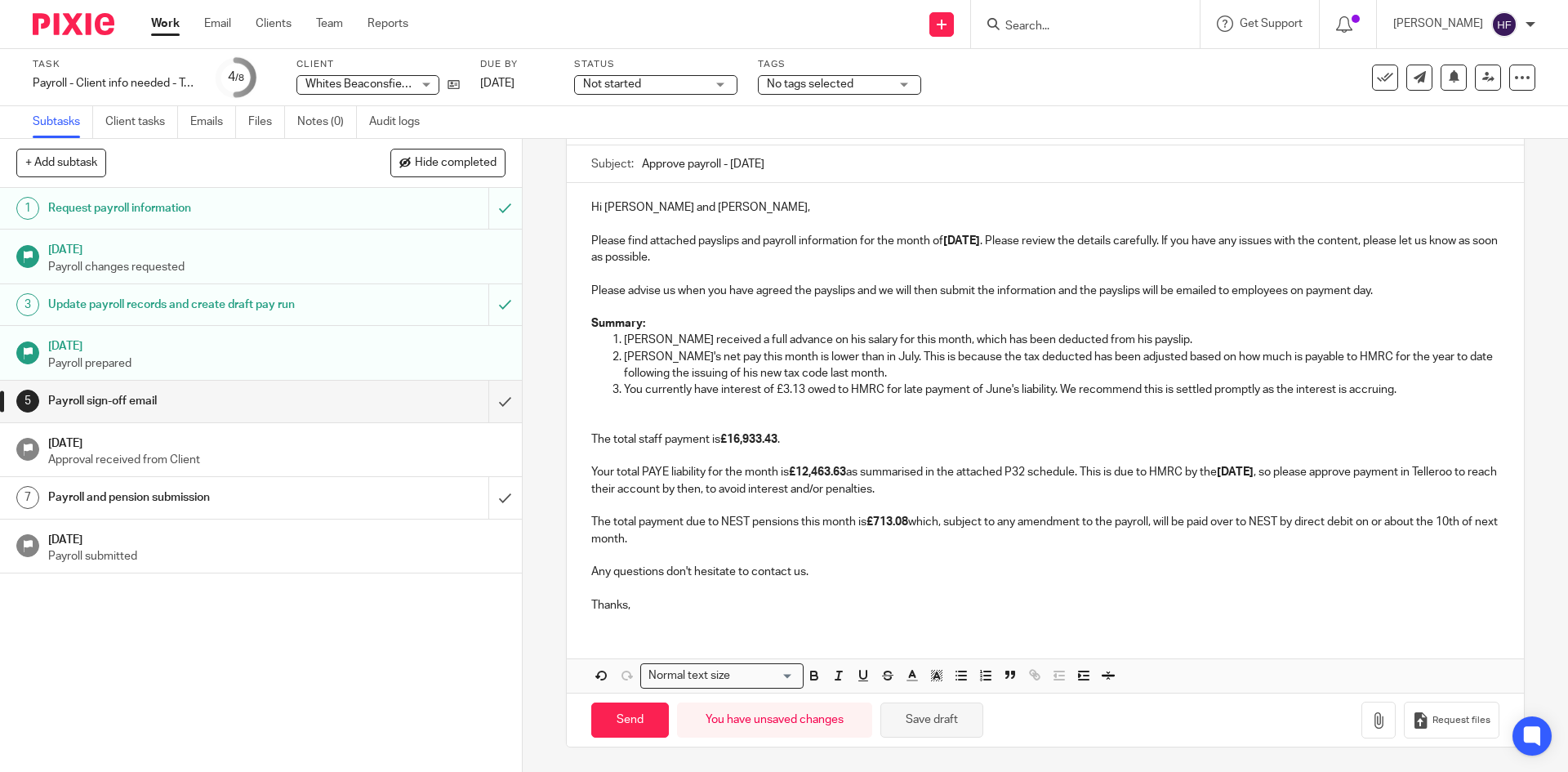
click at [914, 714] on button "Save draft" at bounding box center [931, 719] width 103 height 35
